Goal: Navigation & Orientation: Find specific page/section

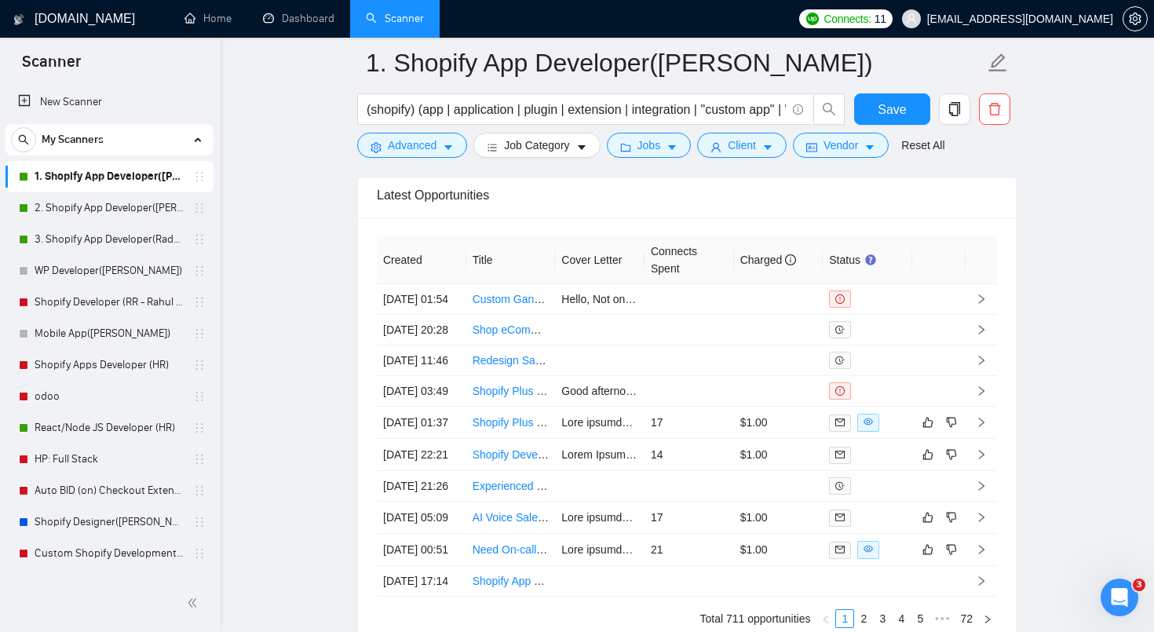
scroll to position [432, 0]
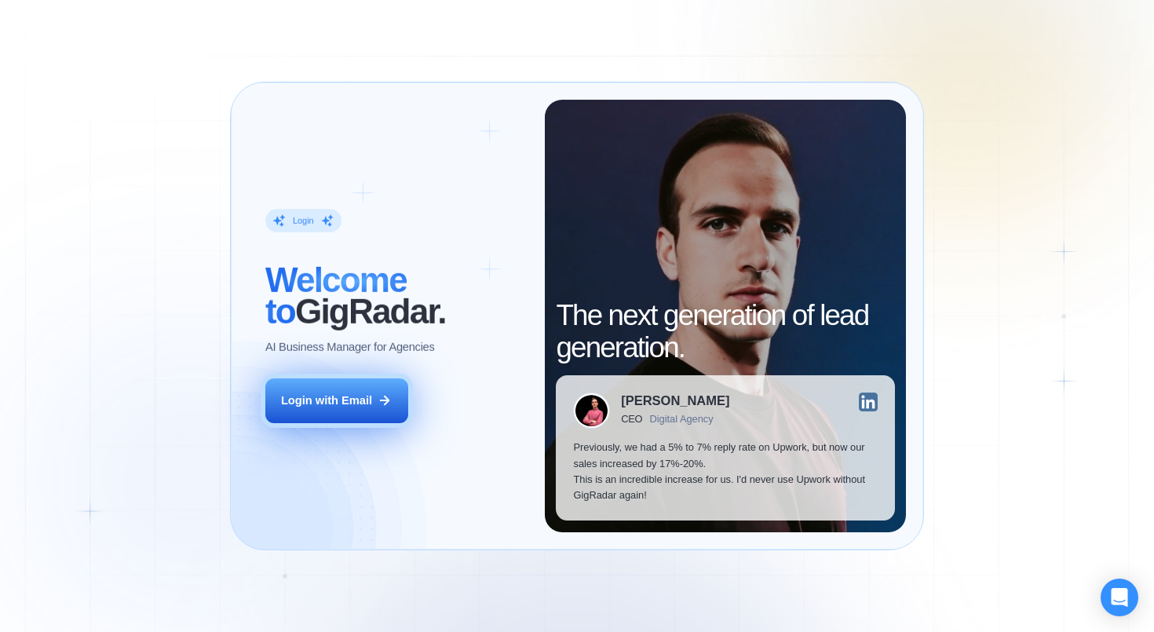
click at [375, 411] on button "Login with Email" at bounding box center [336, 400] width 143 height 45
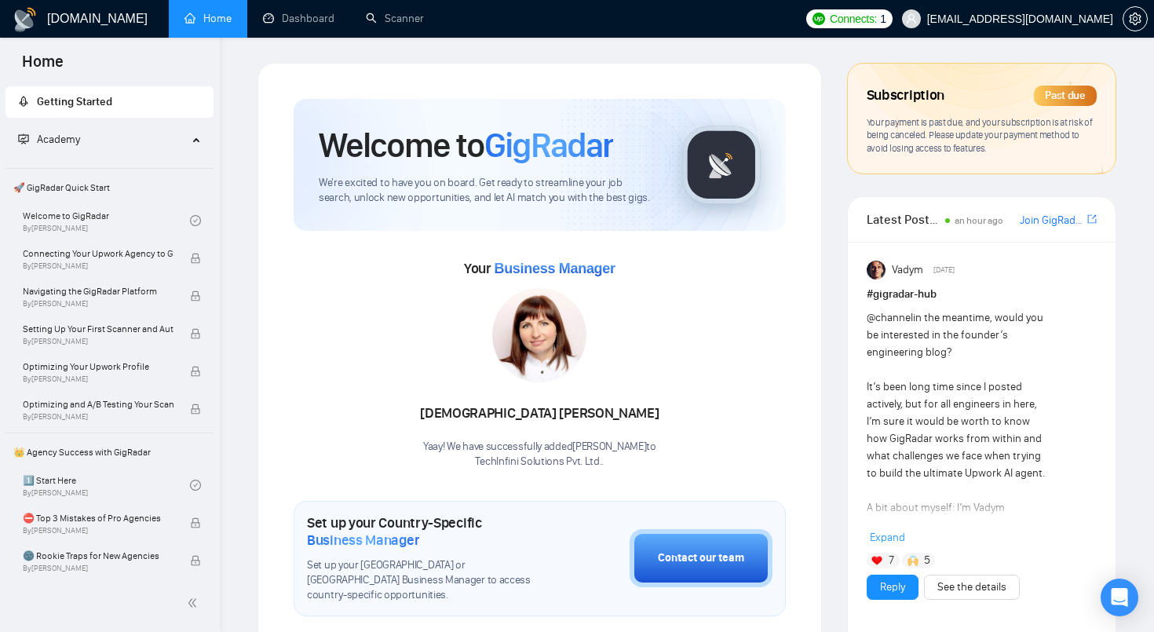
click at [46, 29] on div "[DOMAIN_NAME]" at bounding box center [80, 19] width 135 height 38
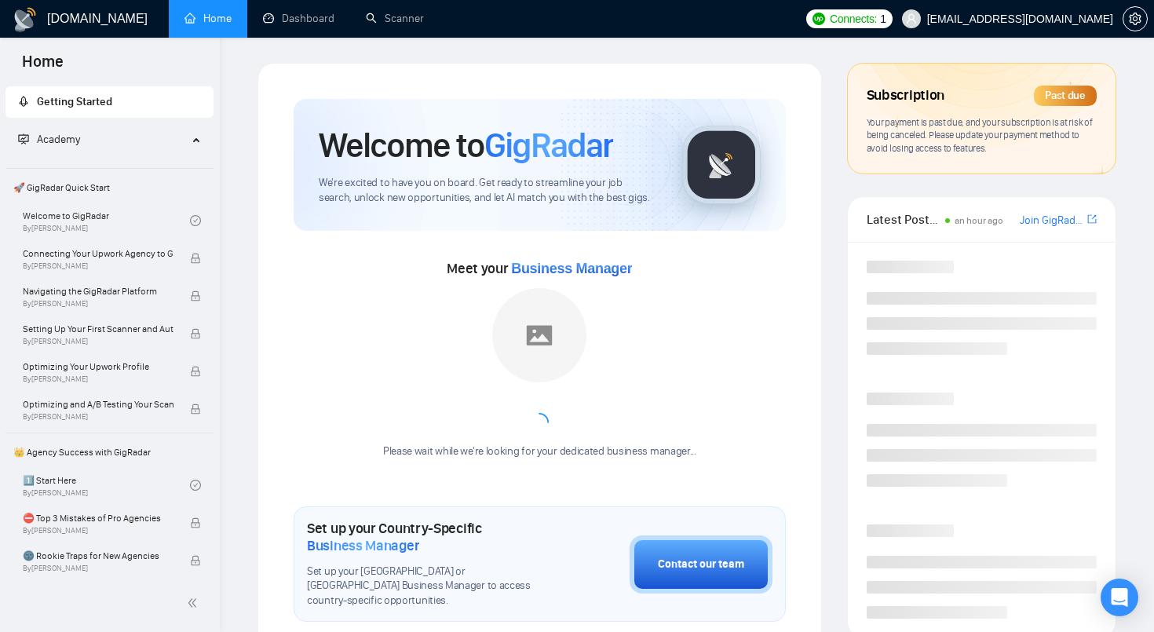
click at [63, 21] on h1 "[DOMAIN_NAME]" at bounding box center [97, 19] width 100 height 38
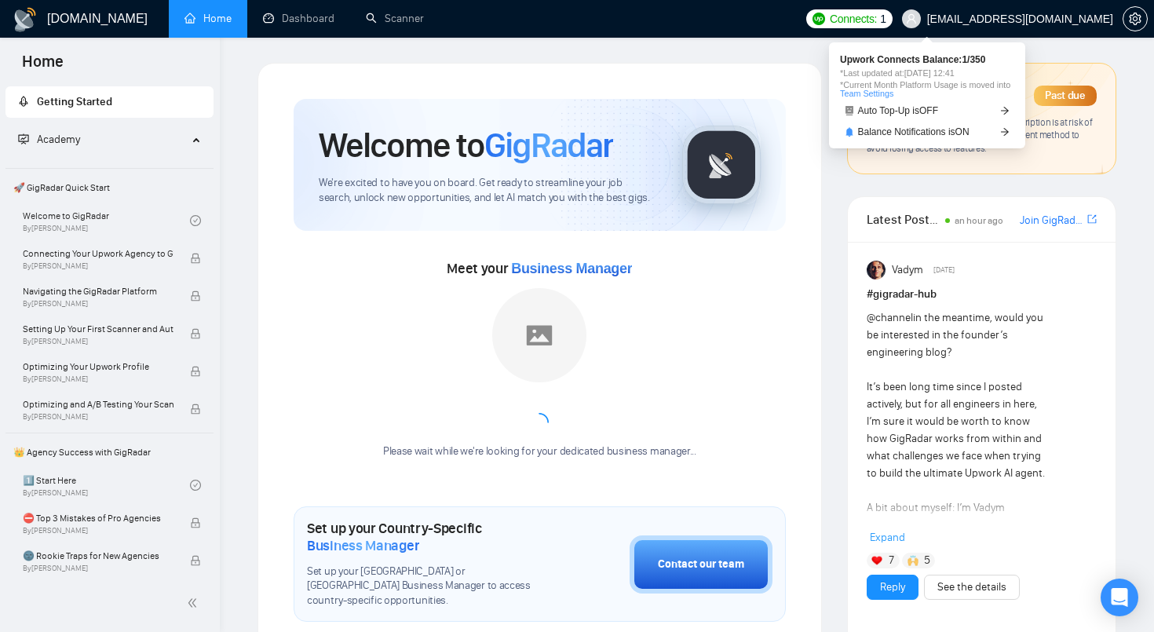
click at [877, 13] on span "Connects:" at bounding box center [853, 18] width 47 height 17
click at [934, 69] on span "*Last updated at: 12 Oct 2025 12:41" at bounding box center [927, 73] width 174 height 9
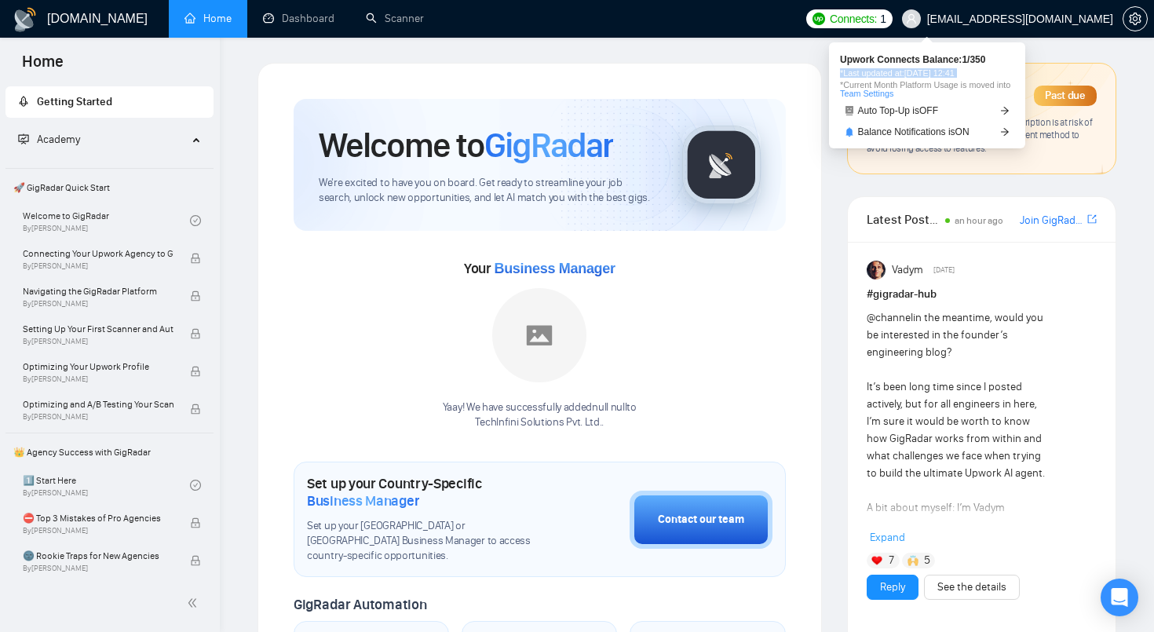
click at [934, 69] on span "*Last updated at: 12 Oct 2025 12:41" at bounding box center [927, 73] width 174 height 9
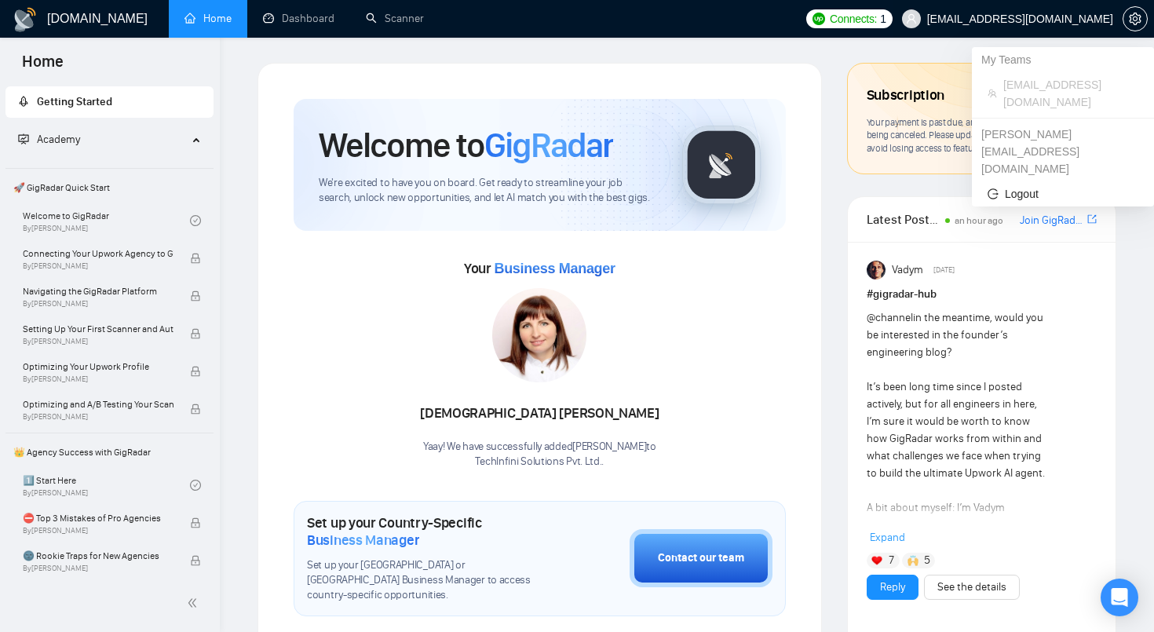
click at [1075, 26] on span "[EMAIL_ADDRESS][DOMAIN_NAME]" at bounding box center [1007, 19] width 230 height 50
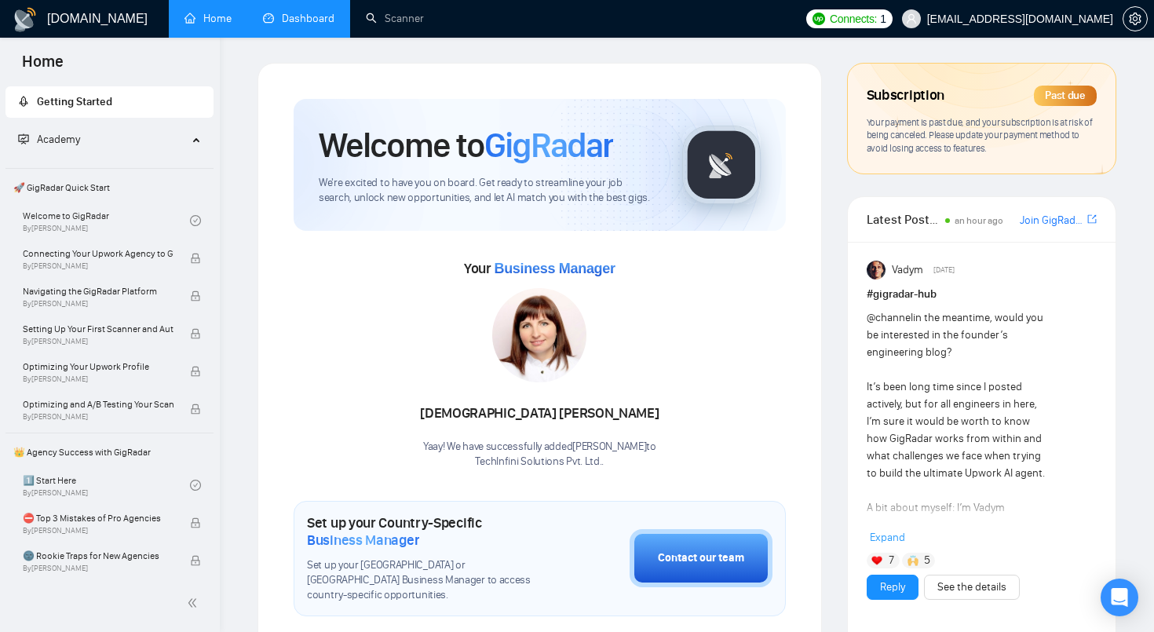
click at [297, 25] on link "Dashboard" at bounding box center [298, 18] width 71 height 13
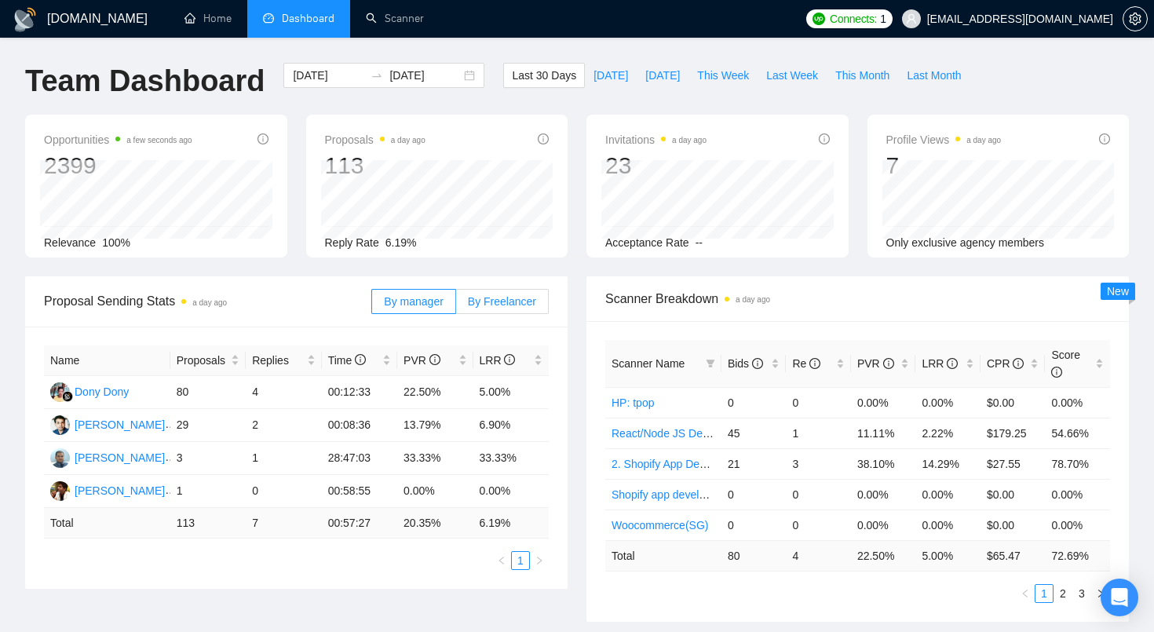
click at [514, 305] on span "By Freelancer" at bounding box center [502, 301] width 68 height 13
click at [456, 305] on input "By Freelancer" at bounding box center [456, 305] width 0 height 0
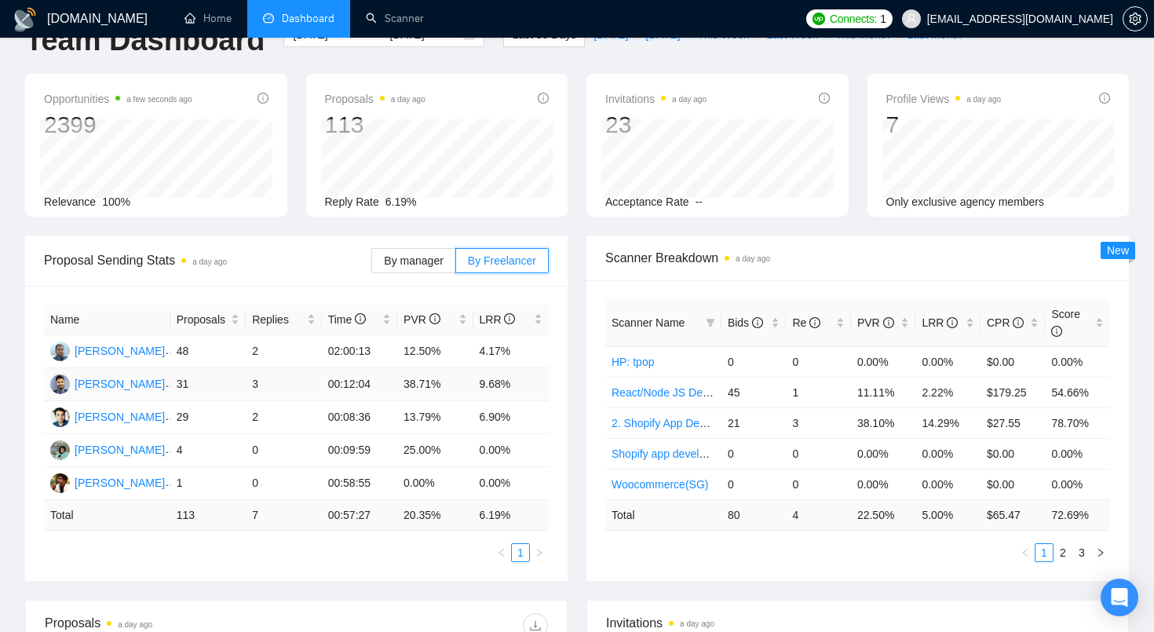
scroll to position [59, 0]
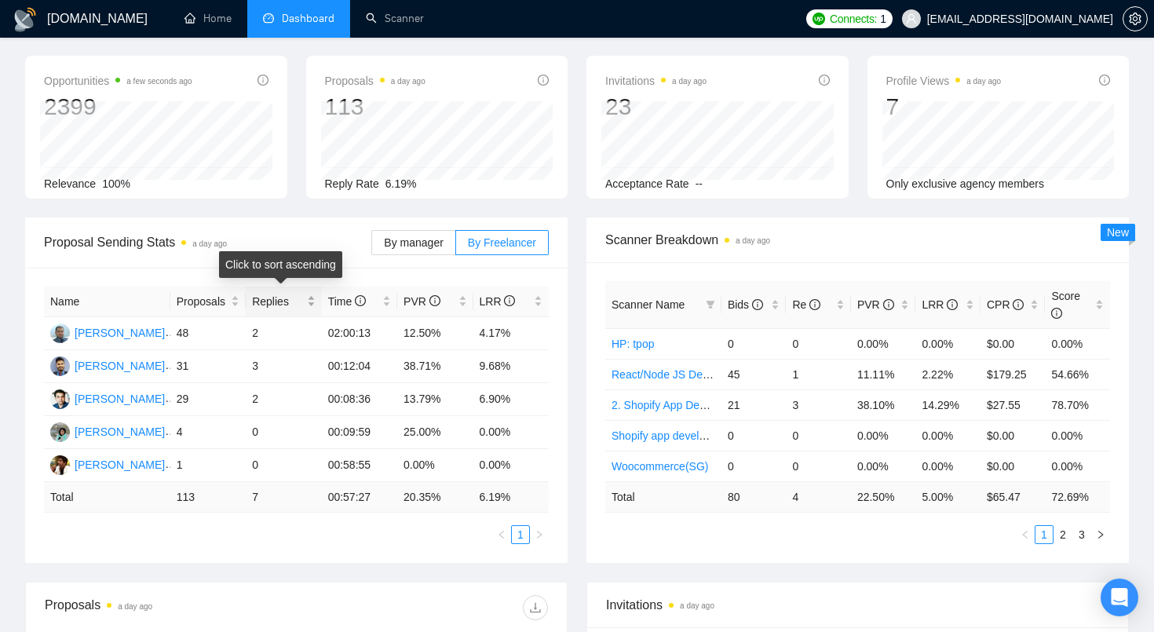
click at [275, 301] on span "Replies" at bounding box center [277, 301] width 51 height 17
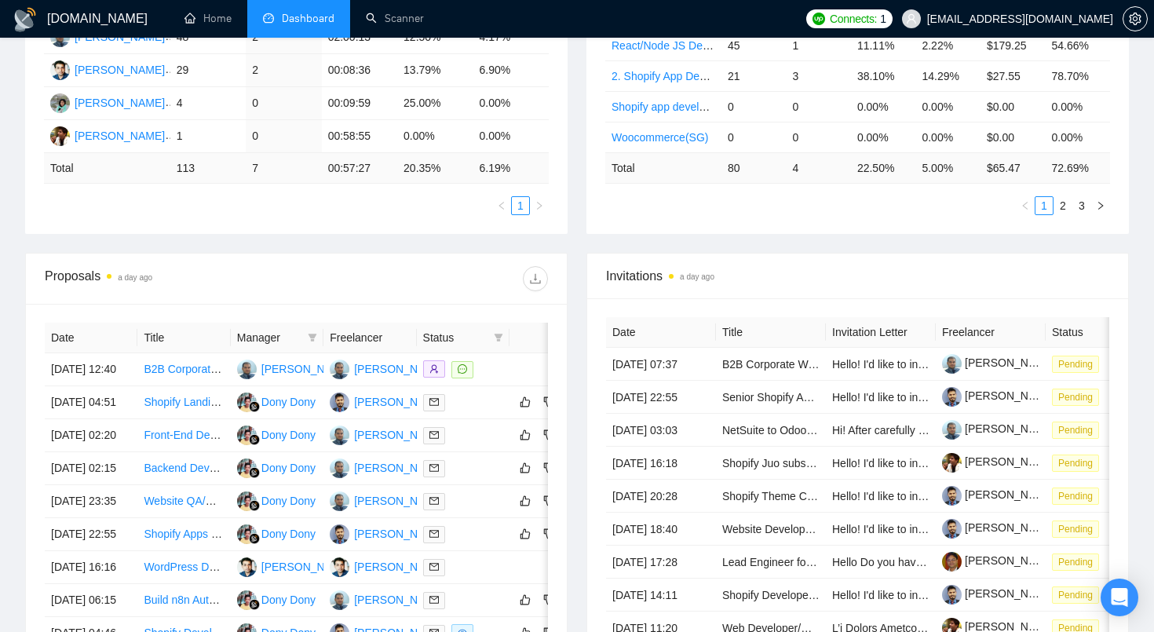
scroll to position [395, 0]
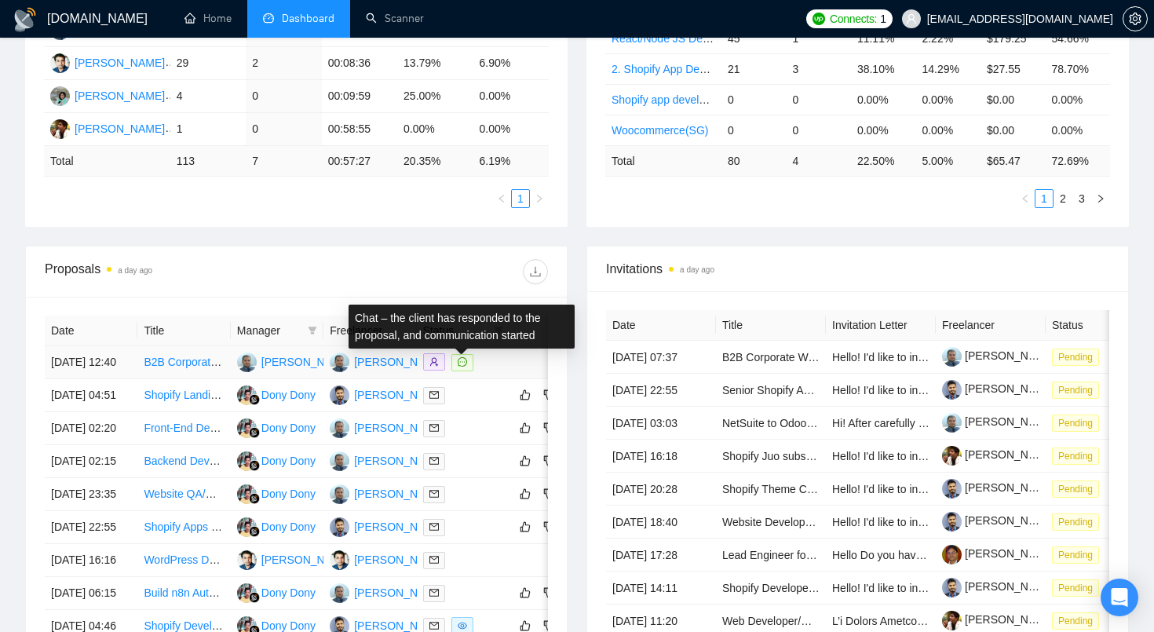
click at [461, 367] on icon "message" at bounding box center [462, 361] width 9 height 9
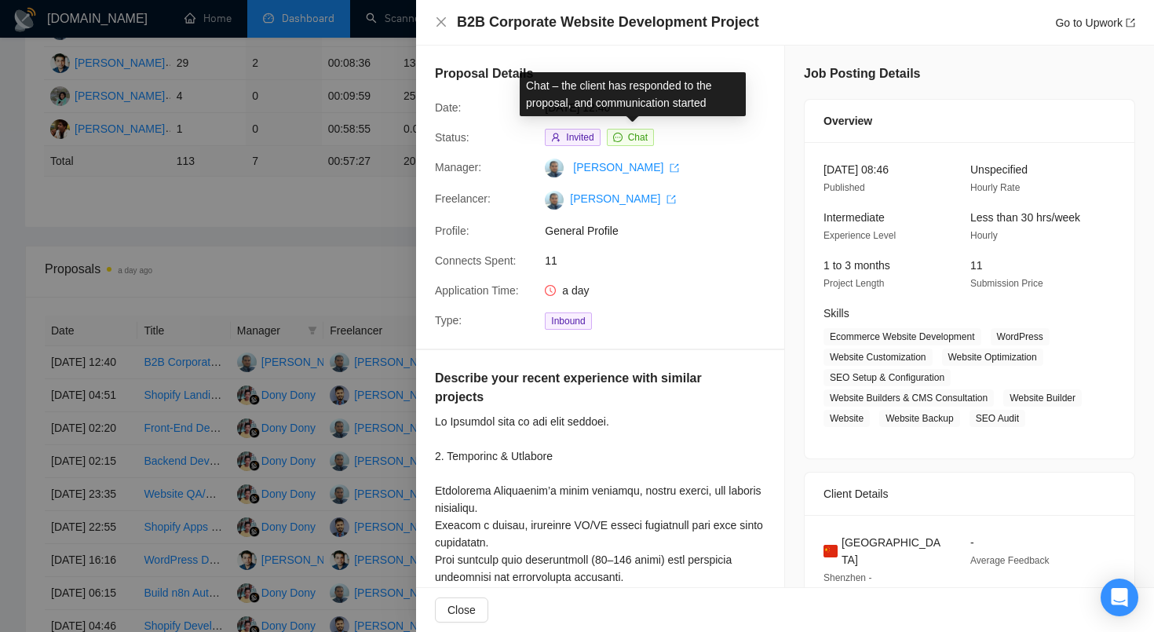
click at [635, 139] on span "Chat" at bounding box center [638, 137] width 20 height 11
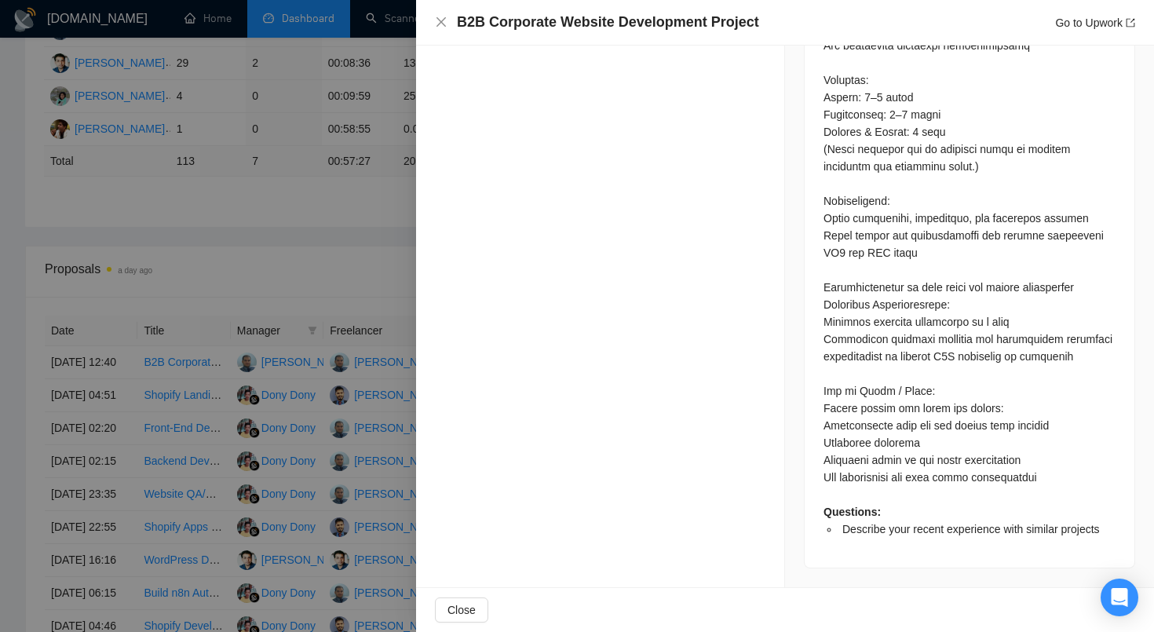
scroll to position [779, 0]
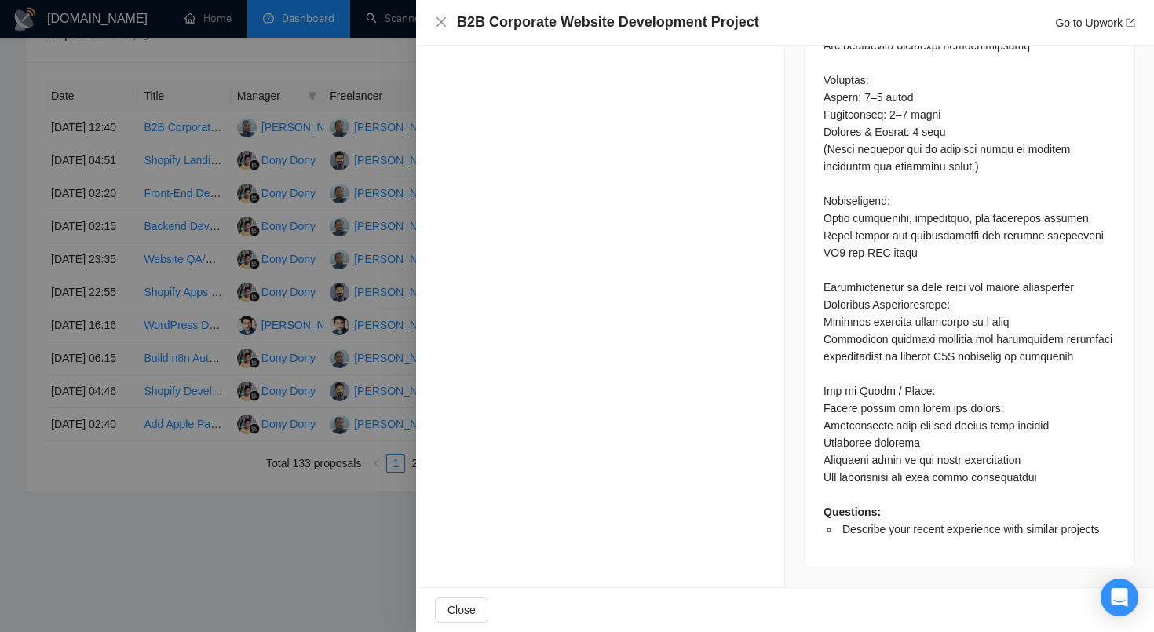
click at [261, 272] on div at bounding box center [577, 316] width 1154 height 632
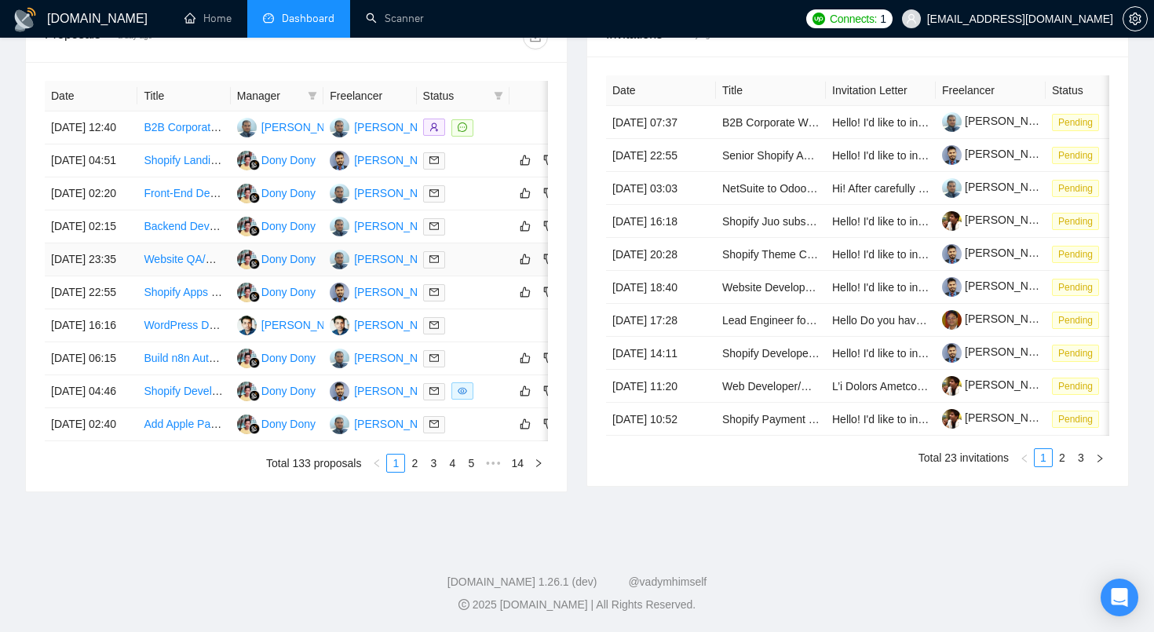
scroll to position [514, 0]
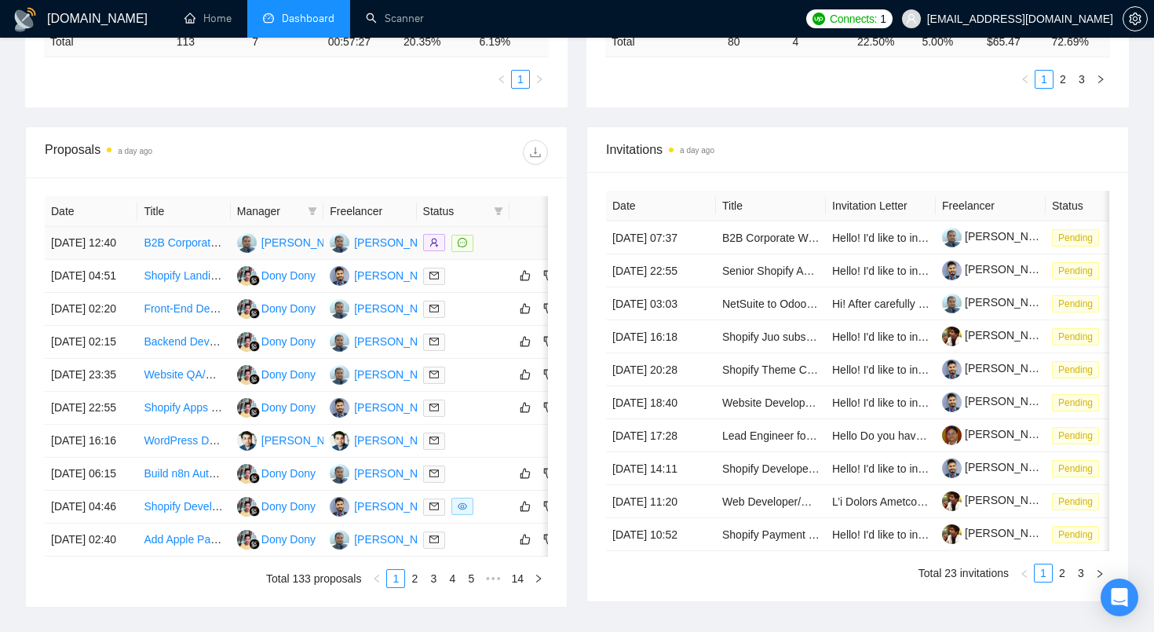
click at [458, 247] on icon "message" at bounding box center [462, 242] width 9 height 9
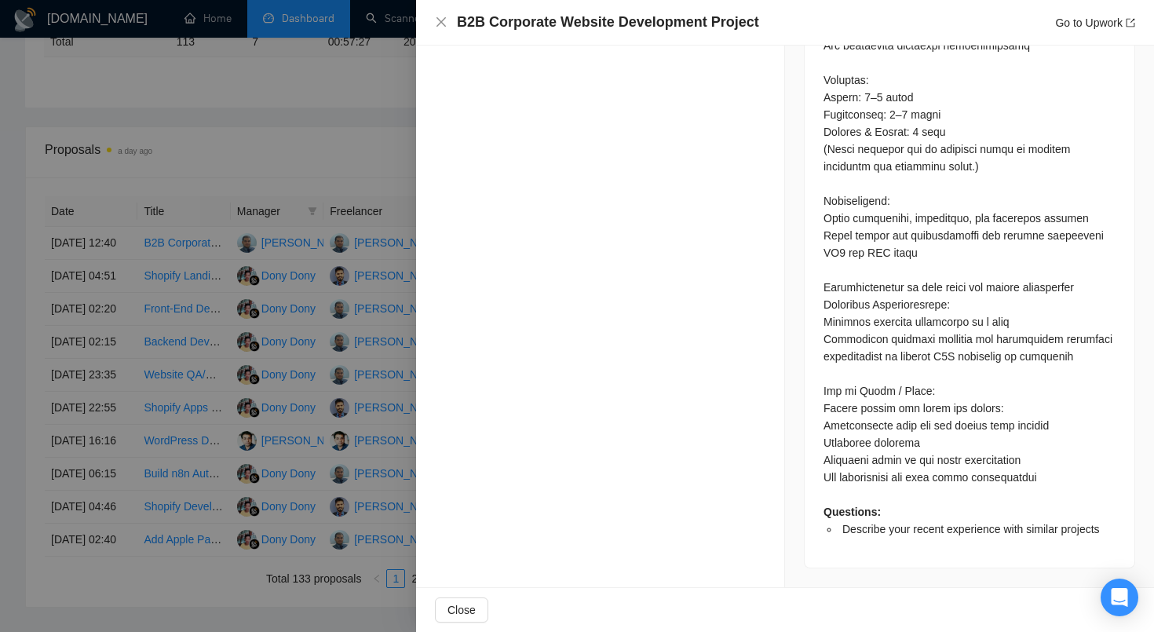
click at [233, 337] on div at bounding box center [577, 316] width 1154 height 632
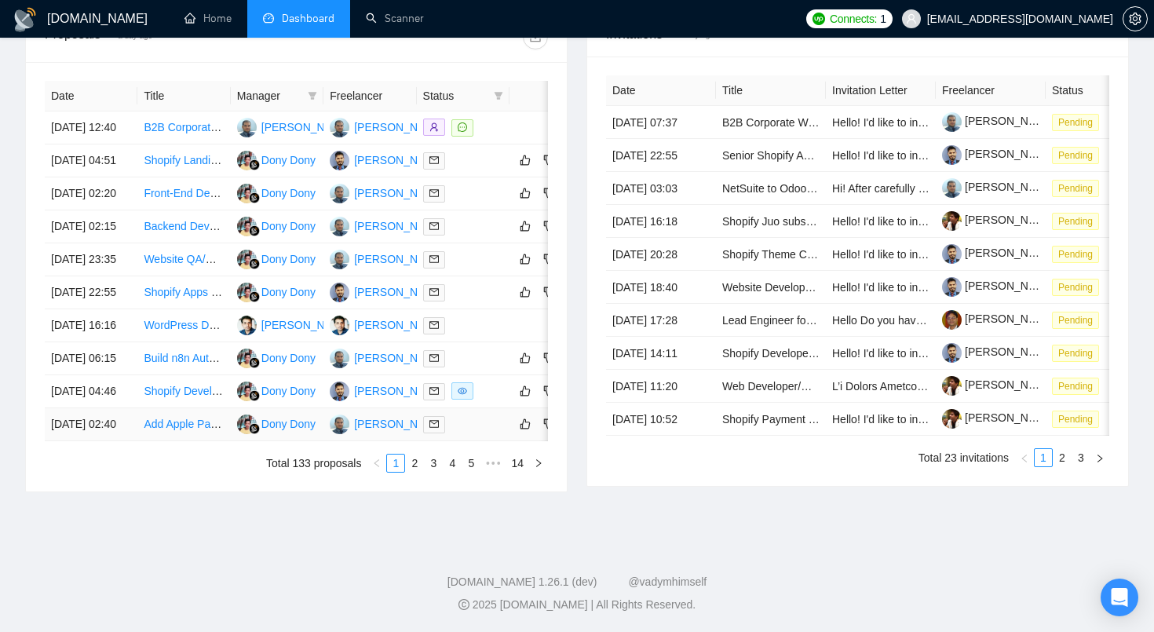
scroll to position [717, 0]
click at [415, 472] on link "2" at bounding box center [414, 462] width 17 height 17
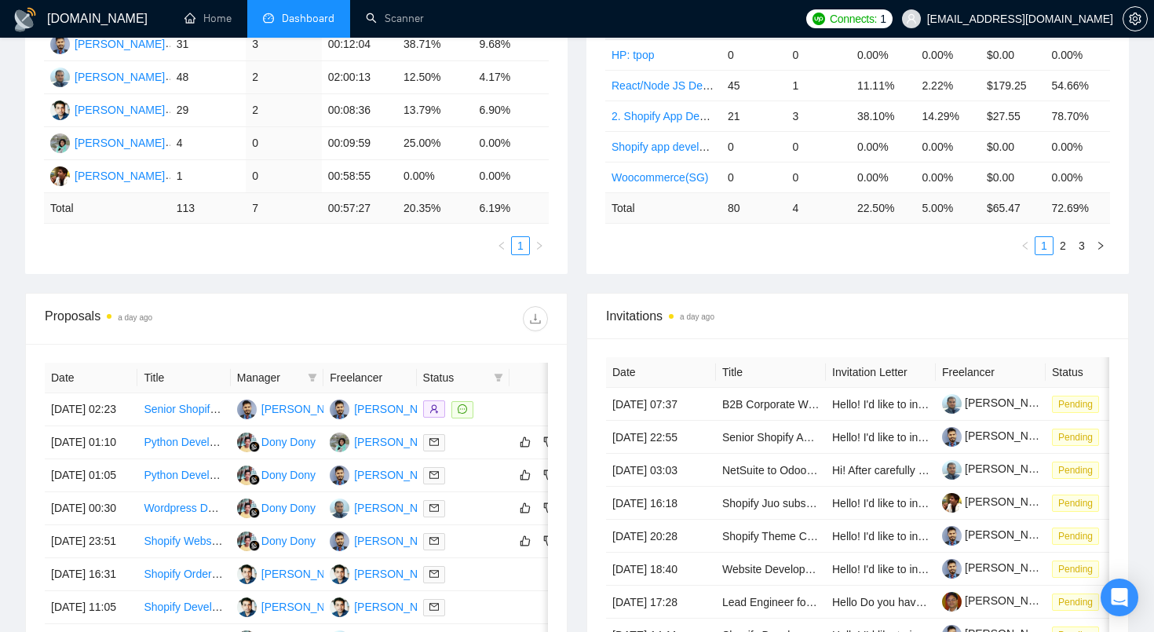
scroll to position [406, 0]
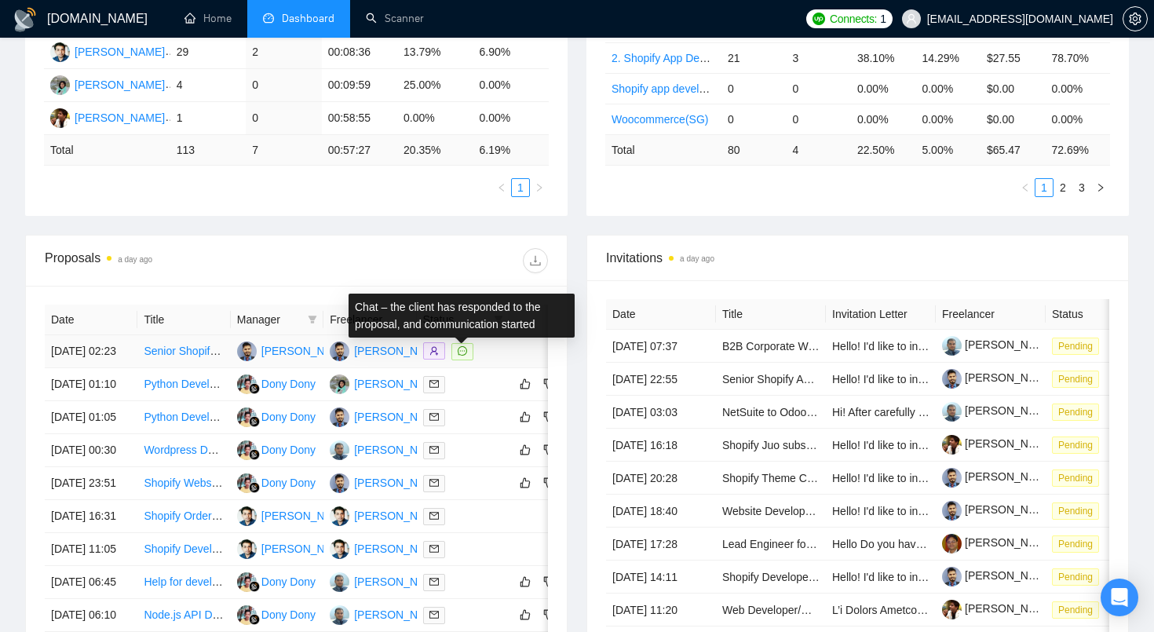
click at [469, 360] on span at bounding box center [462, 351] width 22 height 17
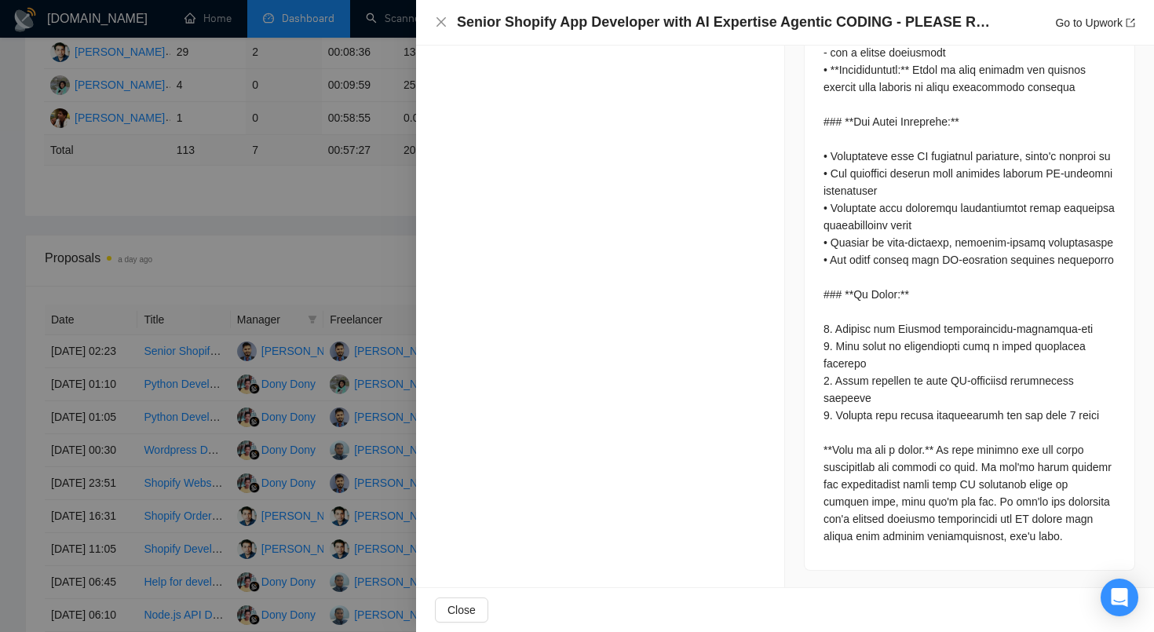
click at [272, 166] on div at bounding box center [577, 316] width 1154 height 632
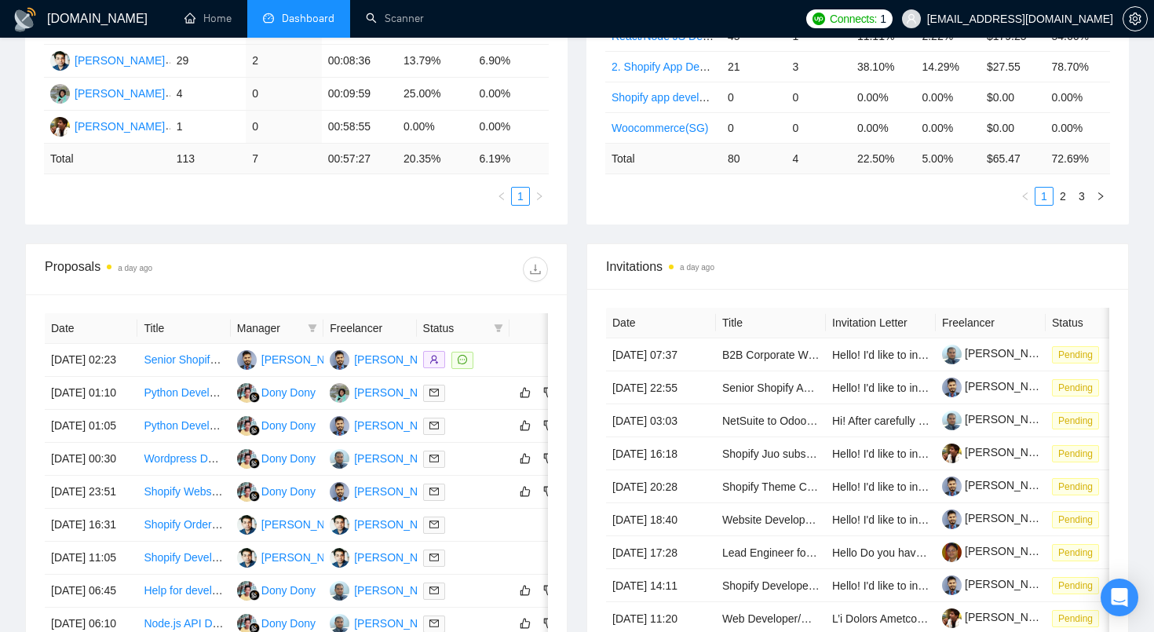
scroll to position [0, 0]
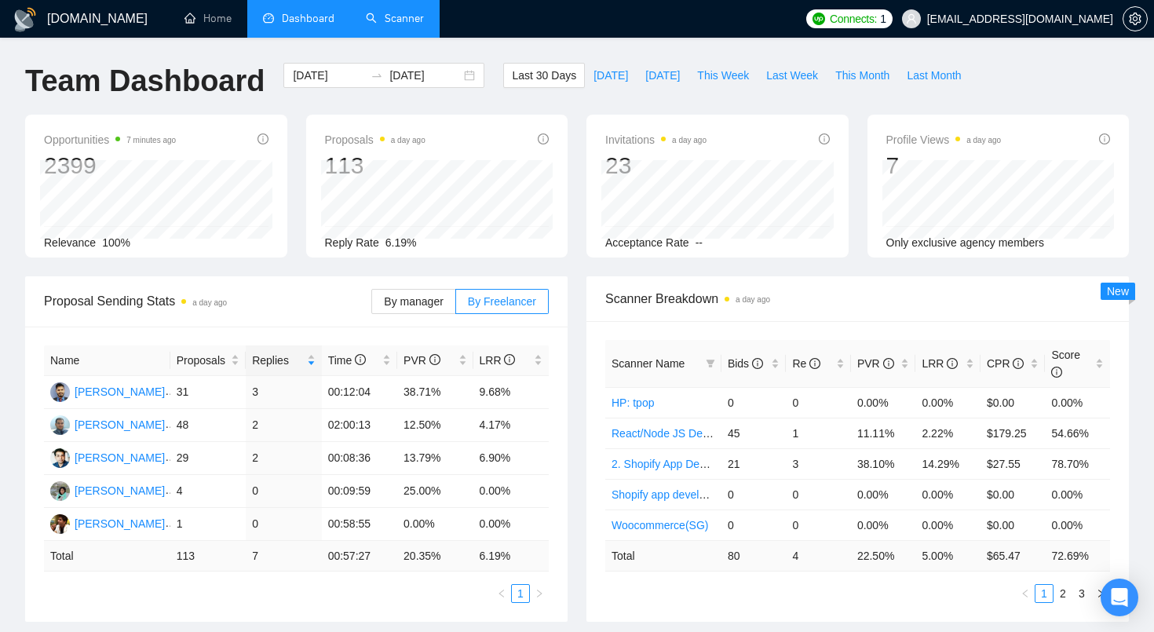
click at [396, 19] on link "Scanner" at bounding box center [395, 18] width 58 height 13
